Goal: Task Accomplishment & Management: Manage account settings

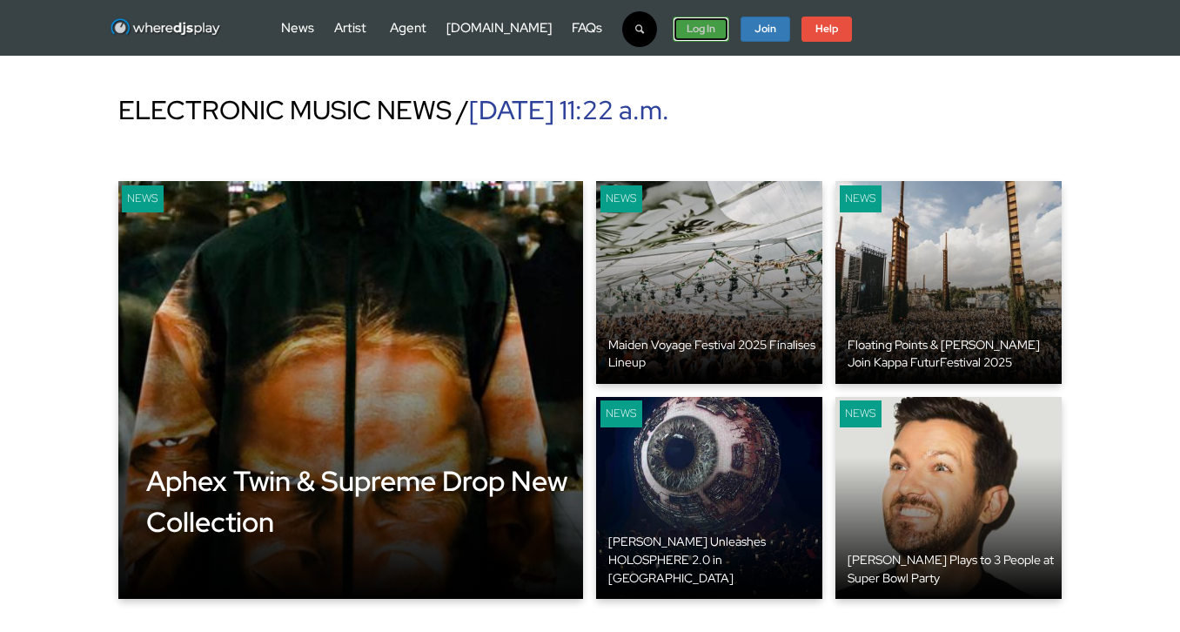
click at [686, 33] on strong "Log In" at bounding box center [700, 29] width 29 height 14
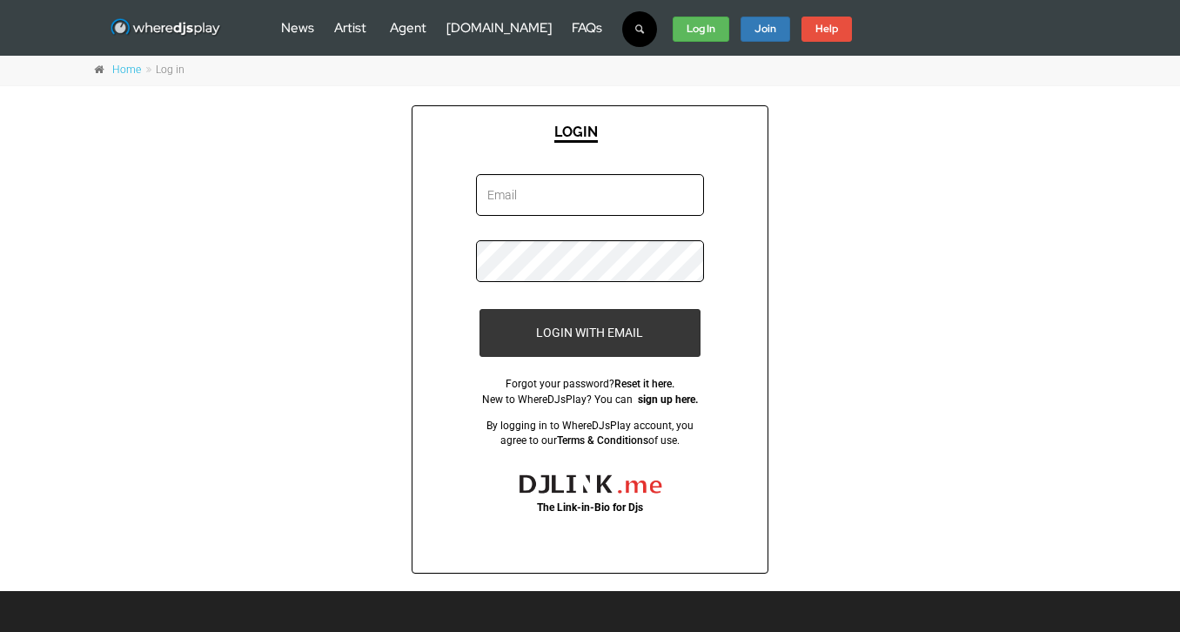
click at [575, 195] on input "email" at bounding box center [590, 195] width 228 height 42
type input "[PERSON_NAME][EMAIL_ADDRESS][DOMAIN_NAME]"
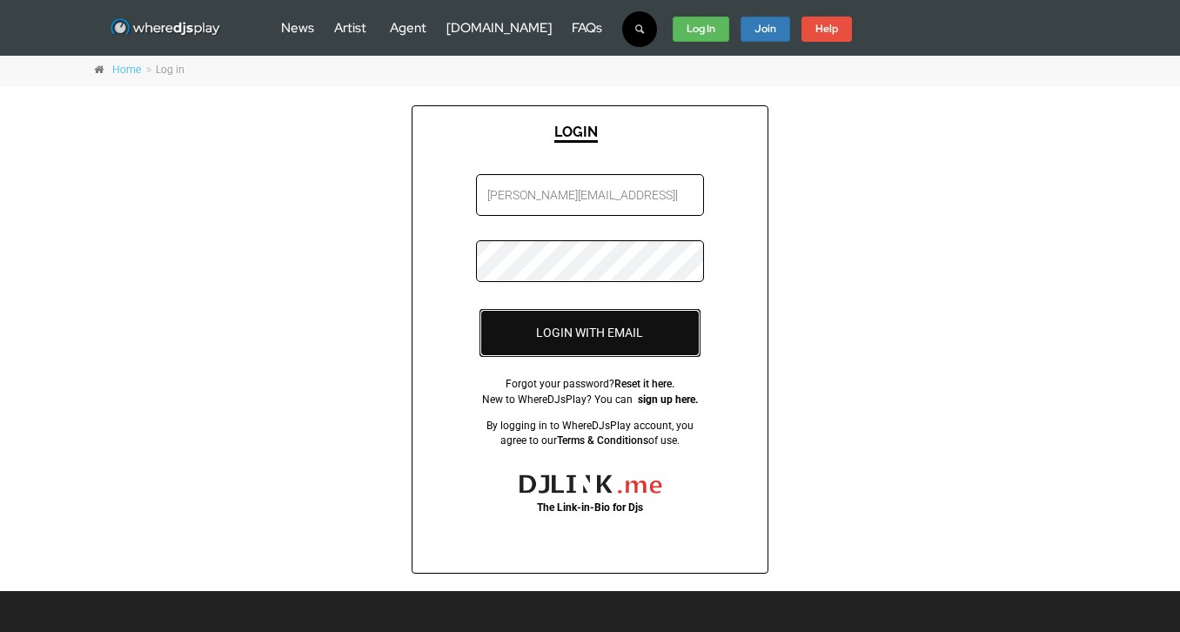
click at [593, 325] on button "LOGIN WITH EMAIL" at bounding box center [589, 333] width 221 height 48
